Goal: Book appointment/travel/reservation

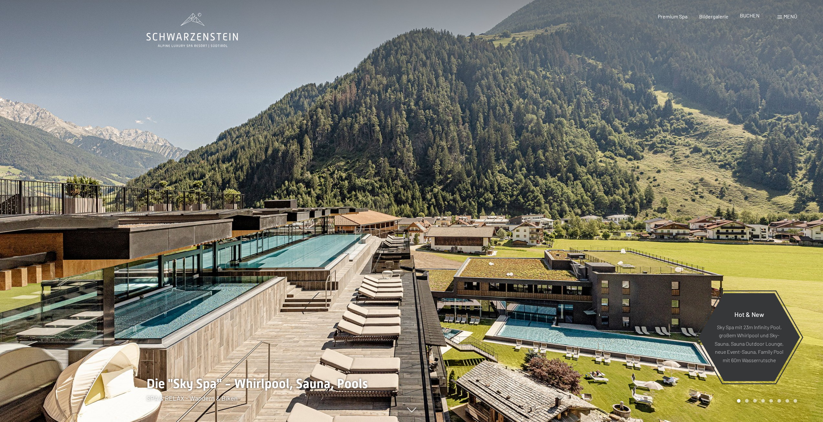
click at [752, 16] on span "BUCHEN" at bounding box center [750, 15] width 20 height 6
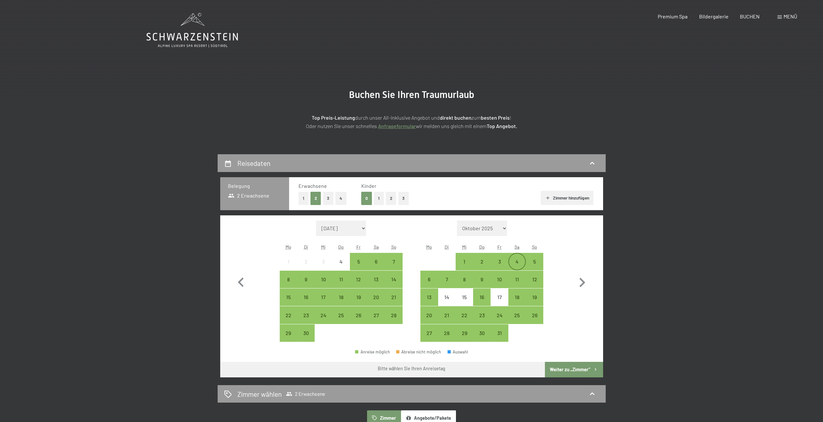
click at [514, 260] on div "4" at bounding box center [517, 267] width 16 height 16
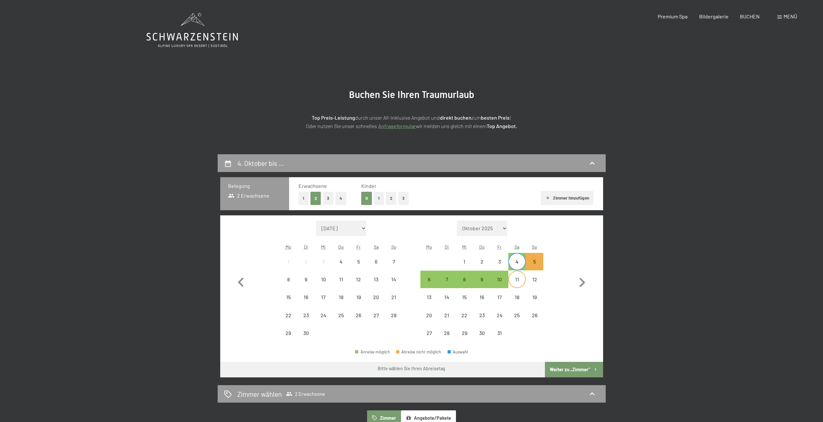
click at [517, 278] on div "11" at bounding box center [517, 285] width 16 height 16
